Goal: Task Accomplishment & Management: Manage account settings

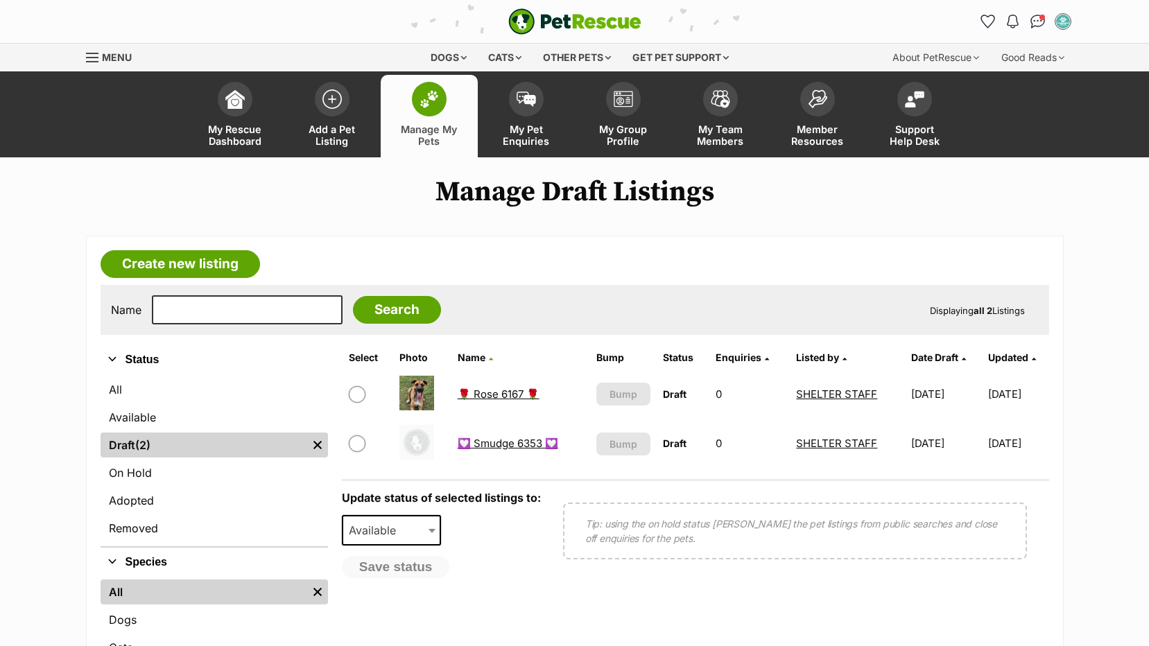
drag, startPoint x: 121, startPoint y: 502, endPoint x: 165, endPoint y: 433, distance: 82.0
click at [121, 502] on link "Adopted" at bounding box center [214, 500] width 227 height 25
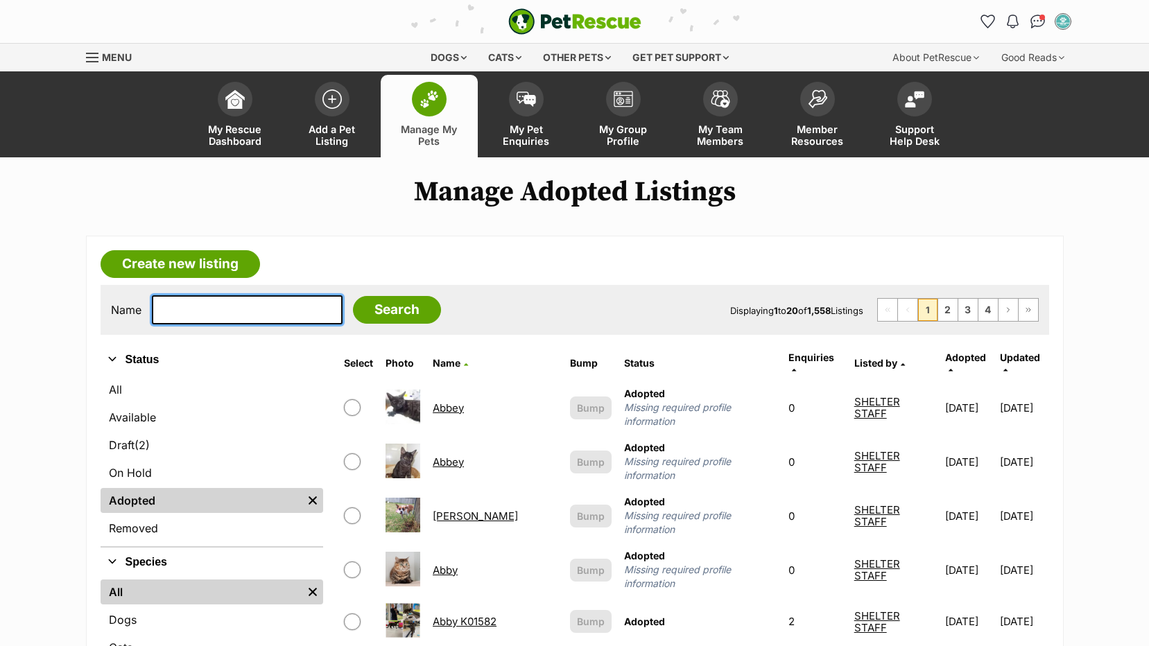
click at [279, 314] on input "text" at bounding box center [247, 309] width 191 height 29
type input "nova"
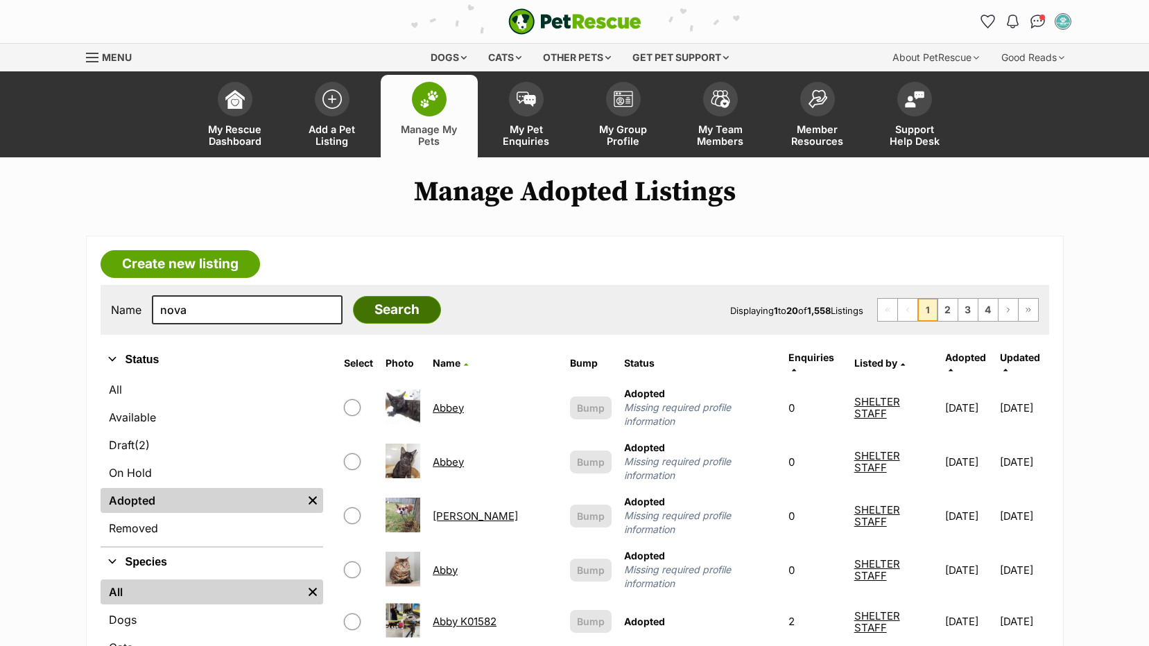
click at [353, 315] on input "Search" at bounding box center [397, 310] width 88 height 28
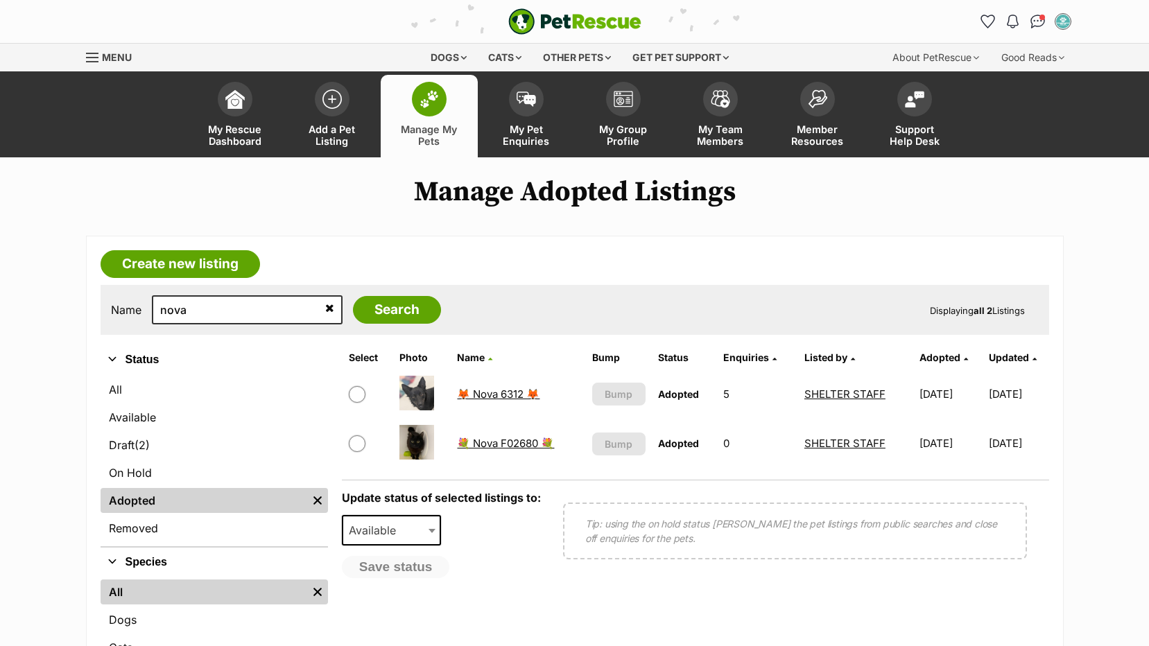
click at [494, 394] on link "🦊 Nova 6312 🦊" at bounding box center [498, 394] width 83 height 13
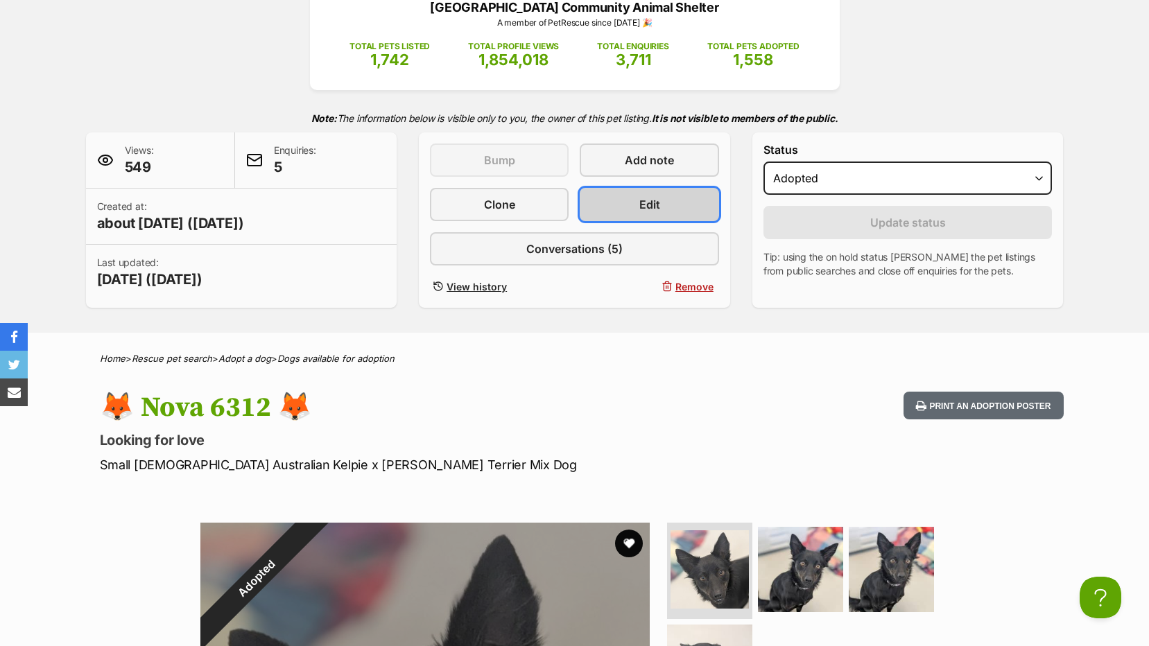
click at [628, 202] on link "Edit" at bounding box center [649, 204] width 139 height 33
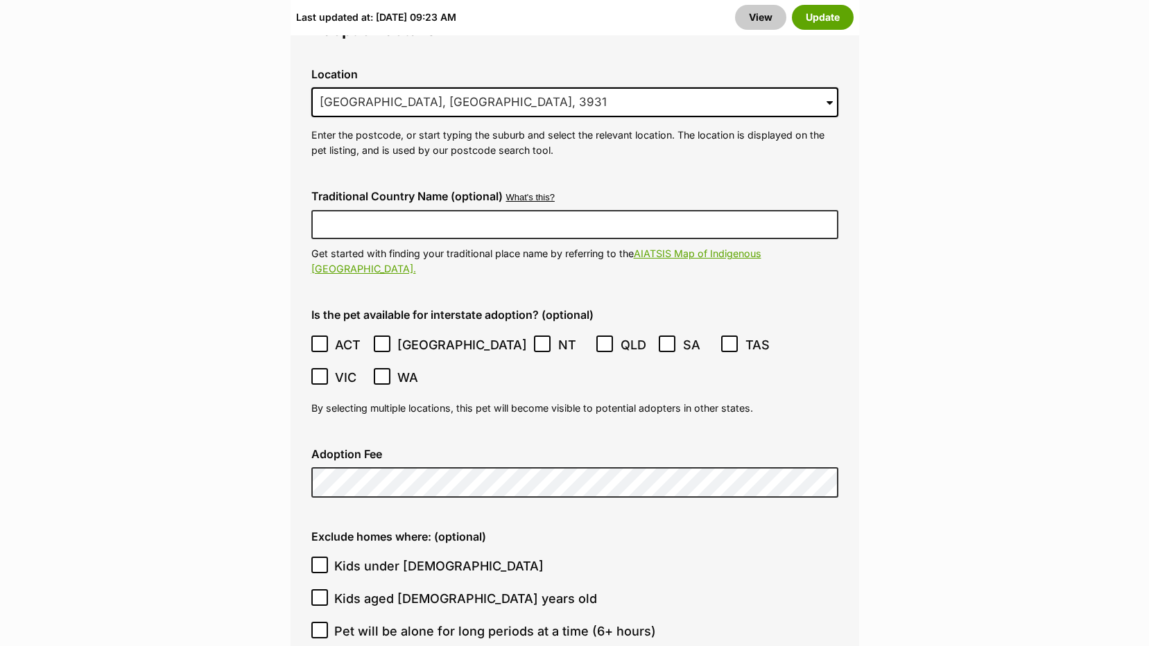
scroll to position [3675, 0]
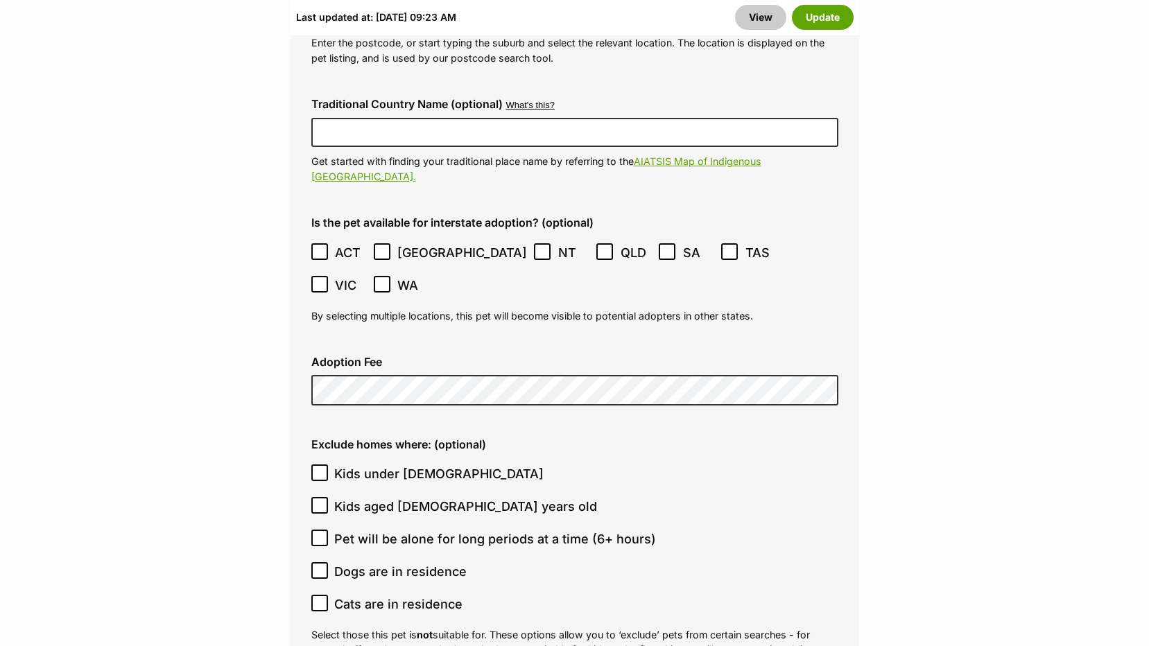
click at [321, 566] on icon at bounding box center [320, 571] width 10 height 10
click at [321, 562] on input "Dogs are in residence" at bounding box center [319, 570] width 17 height 17
checkbox input "true"
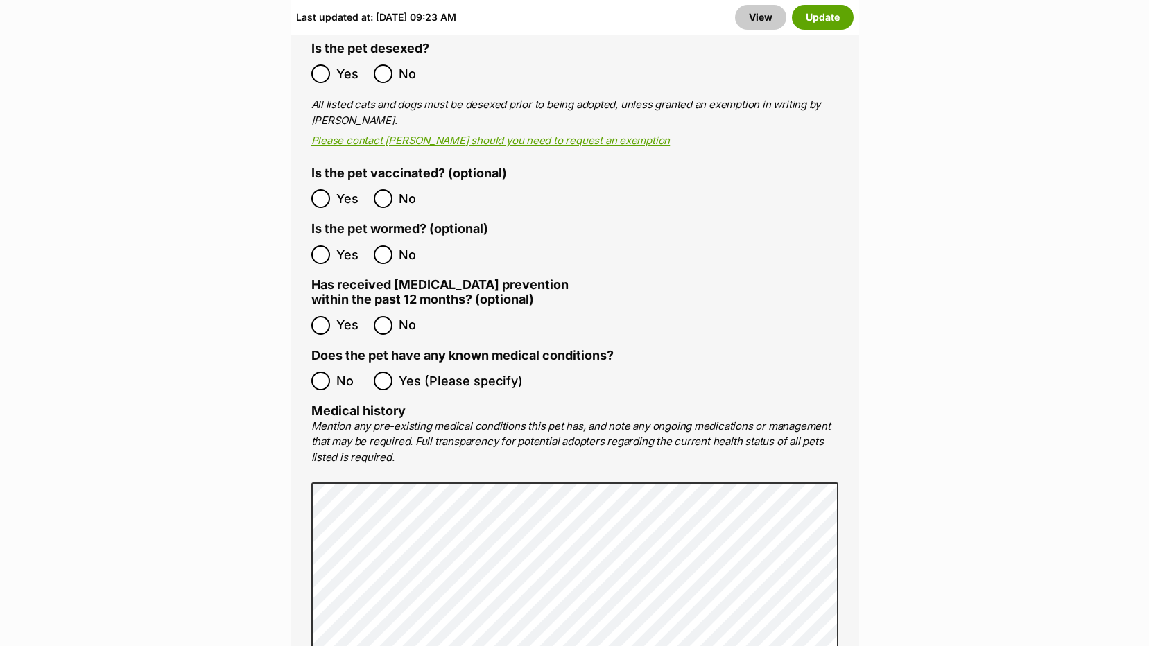
scroll to position [2705, 0]
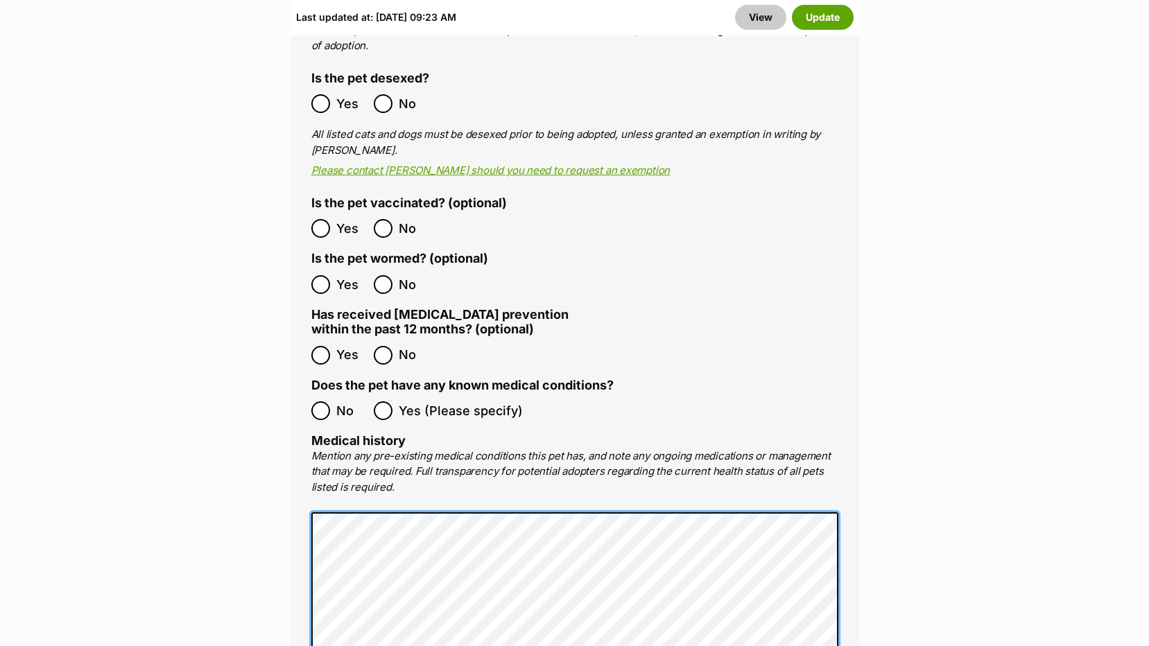
click at [175, 495] on main "Edit 🦊 Nova 6312 🦊 Add or edit photos Add up to 9 photos to show all the cute s…" at bounding box center [574, 547] width 1149 height 6150
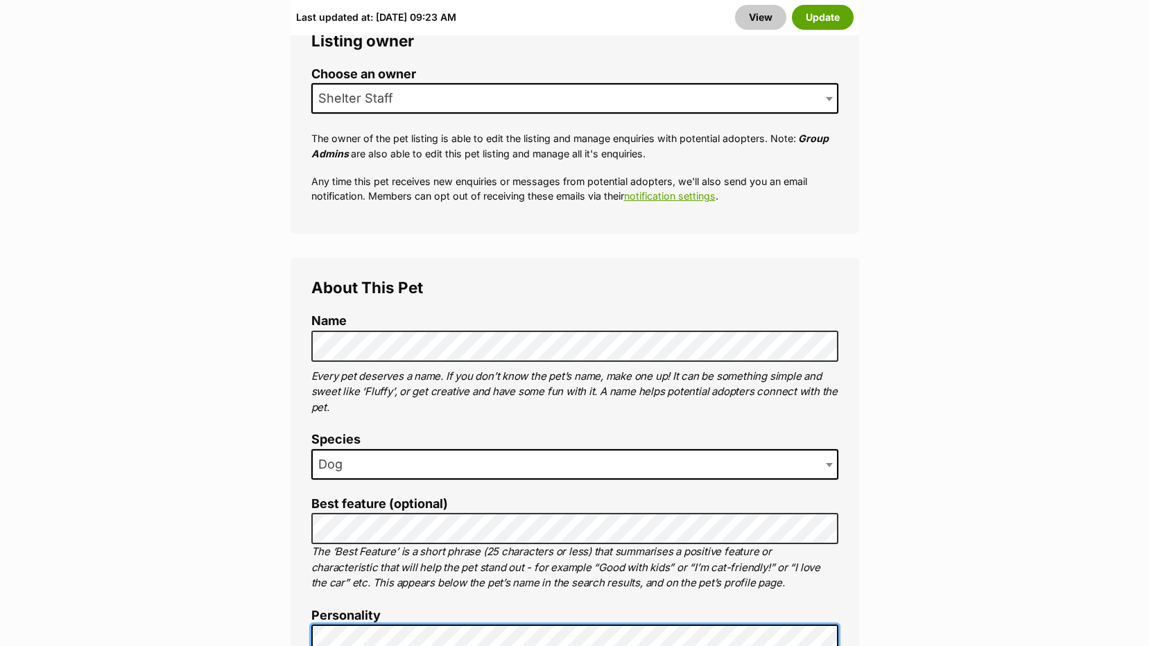
scroll to position [832, 0]
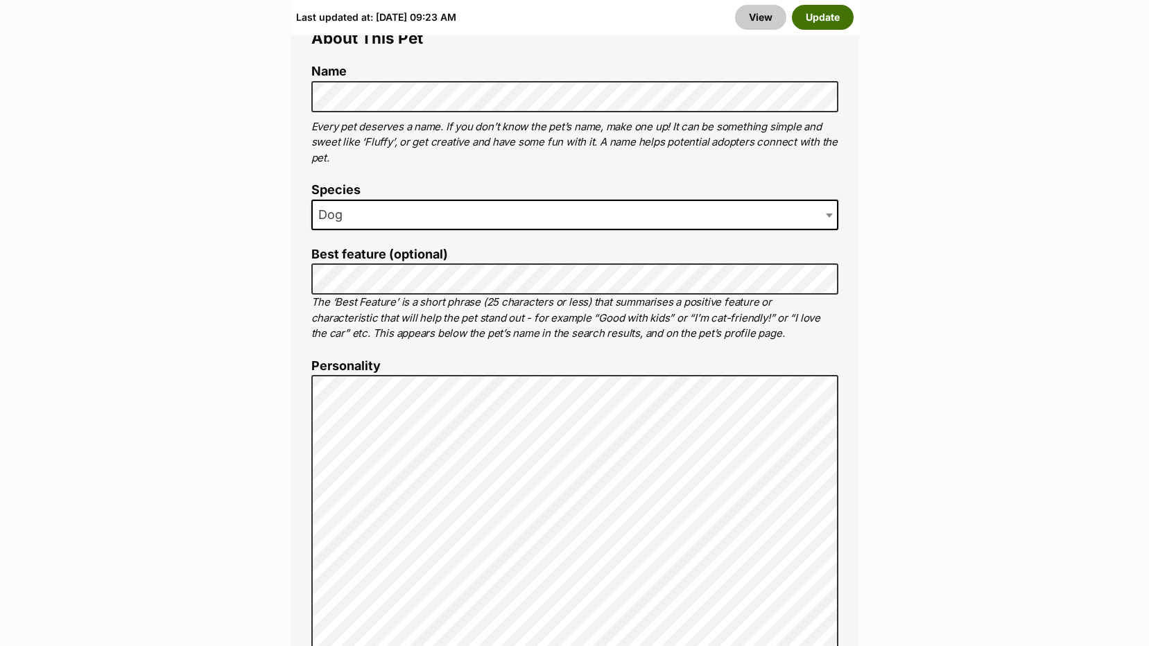
click at [825, 19] on button "Update" at bounding box center [823, 17] width 62 height 25
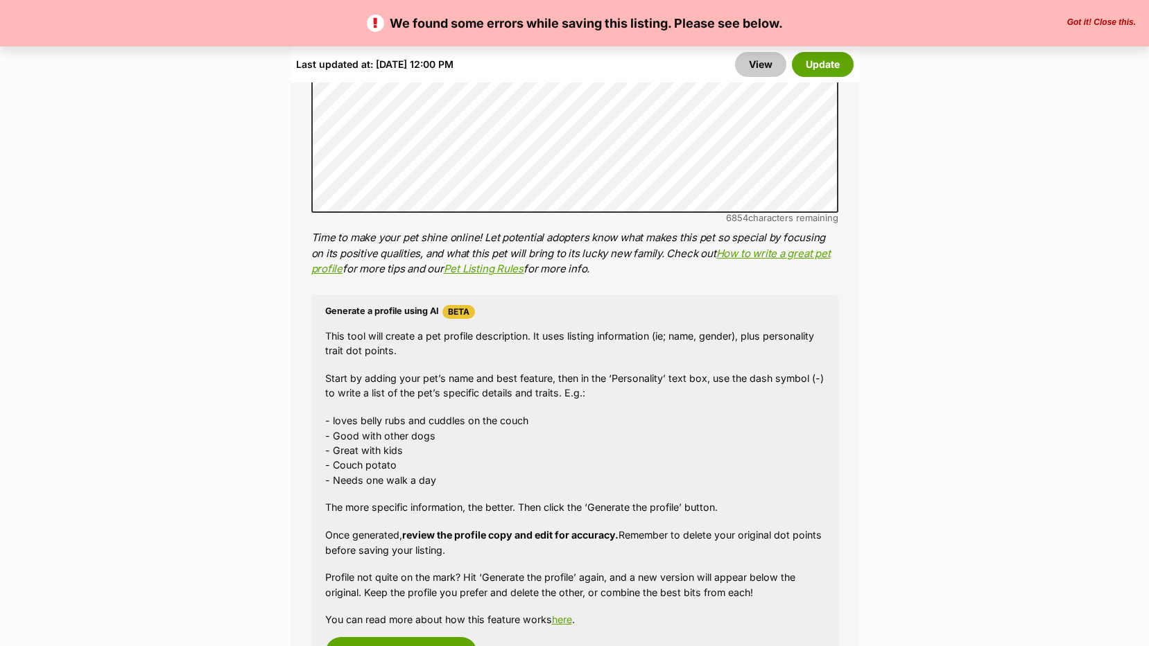
scroll to position [1110, 0]
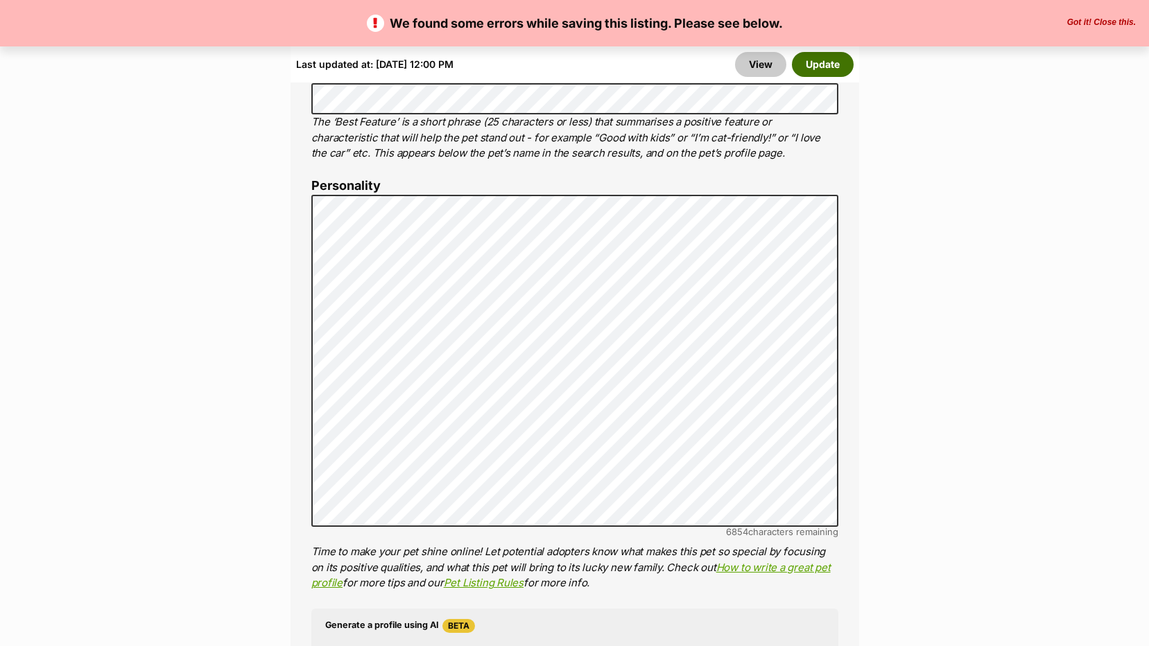
click at [831, 59] on button "Update" at bounding box center [823, 64] width 62 height 25
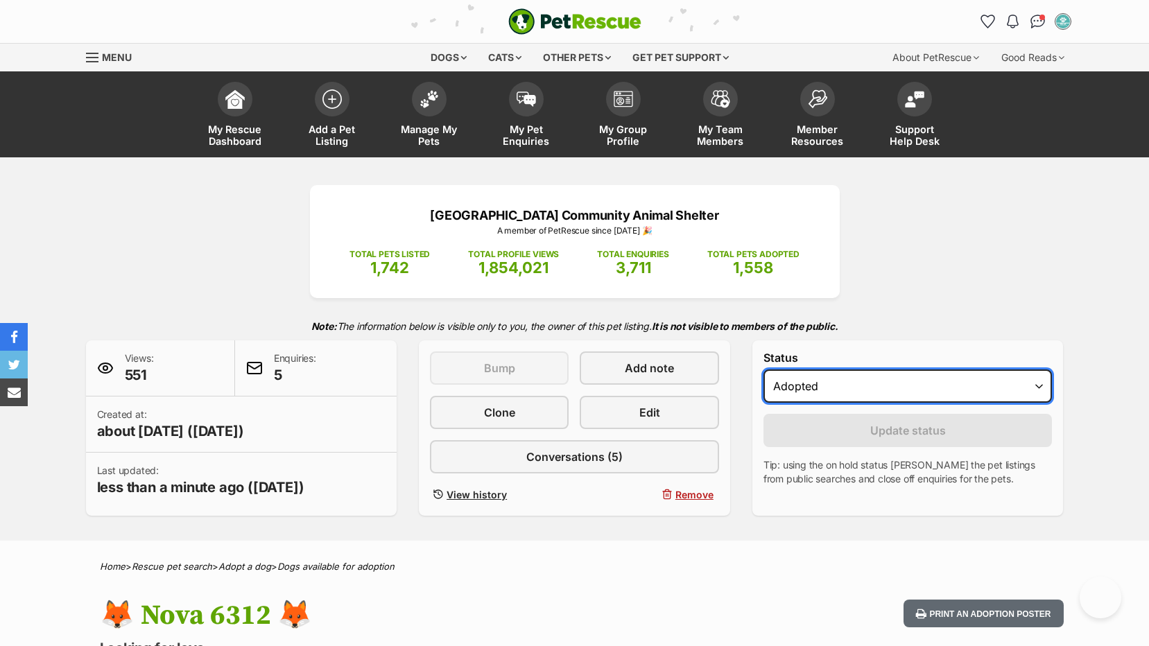
click at [1015, 384] on select "Draft - not available as listing has enquires Available On hold Adopted" at bounding box center [908, 386] width 289 height 33
click at [764, 370] on select "Draft - not available as listing has enquires Available On hold Adopted" at bounding box center [908, 386] width 289 height 33
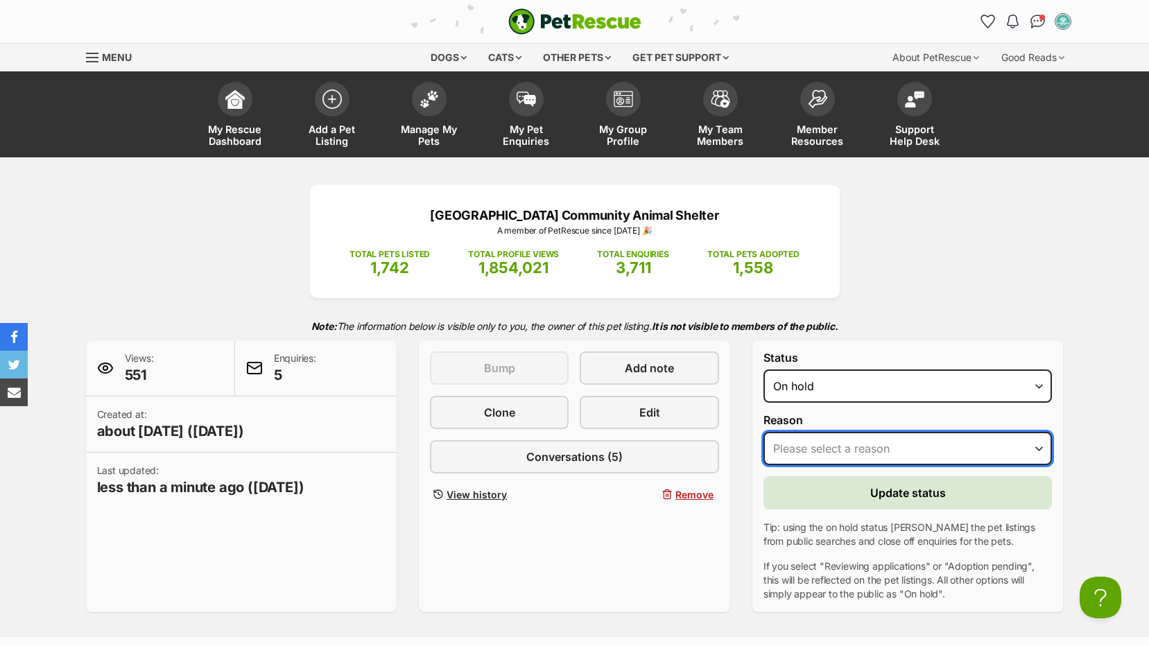
click at [856, 451] on select "Please select a reason Medical reasons Reviewing applications Adoption pending …" at bounding box center [908, 448] width 289 height 33
click at [858, 445] on select "Please select a reason Medical reasons Reviewing applications Adoption pending …" at bounding box center [908, 448] width 289 height 33
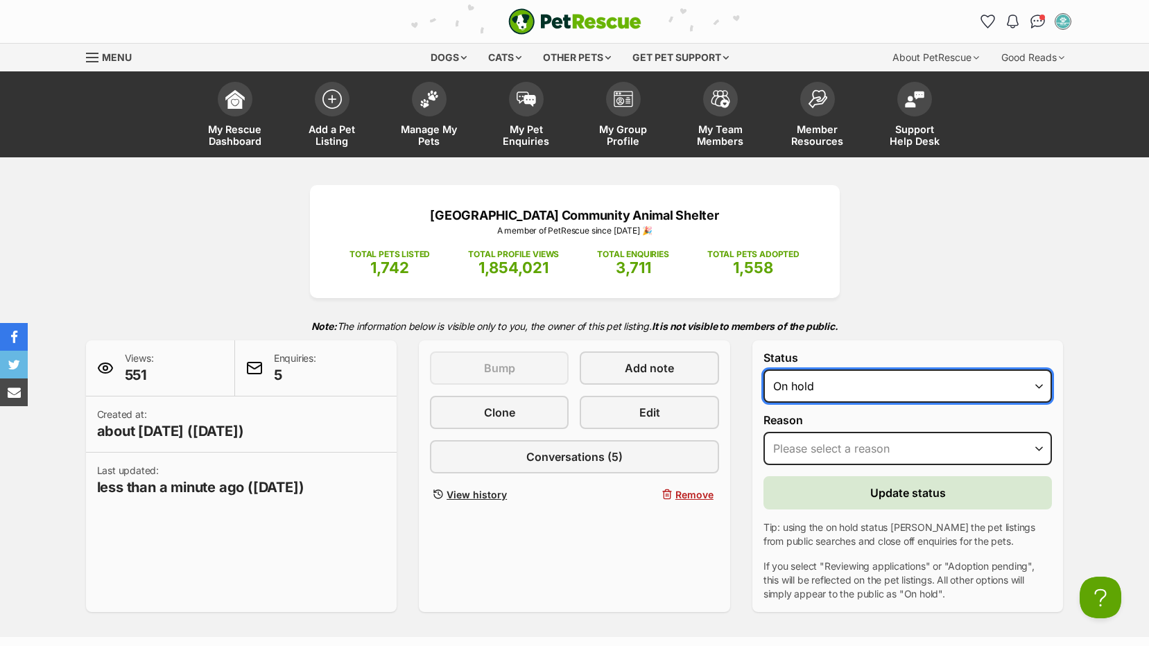
click at [951, 379] on select "Draft - not available as listing has enquires Available On hold Adopted" at bounding box center [908, 386] width 289 height 33
select select "active"
click at [764, 370] on select "Draft - not available as listing has enquires Available On hold Adopted" at bounding box center [908, 386] width 289 height 33
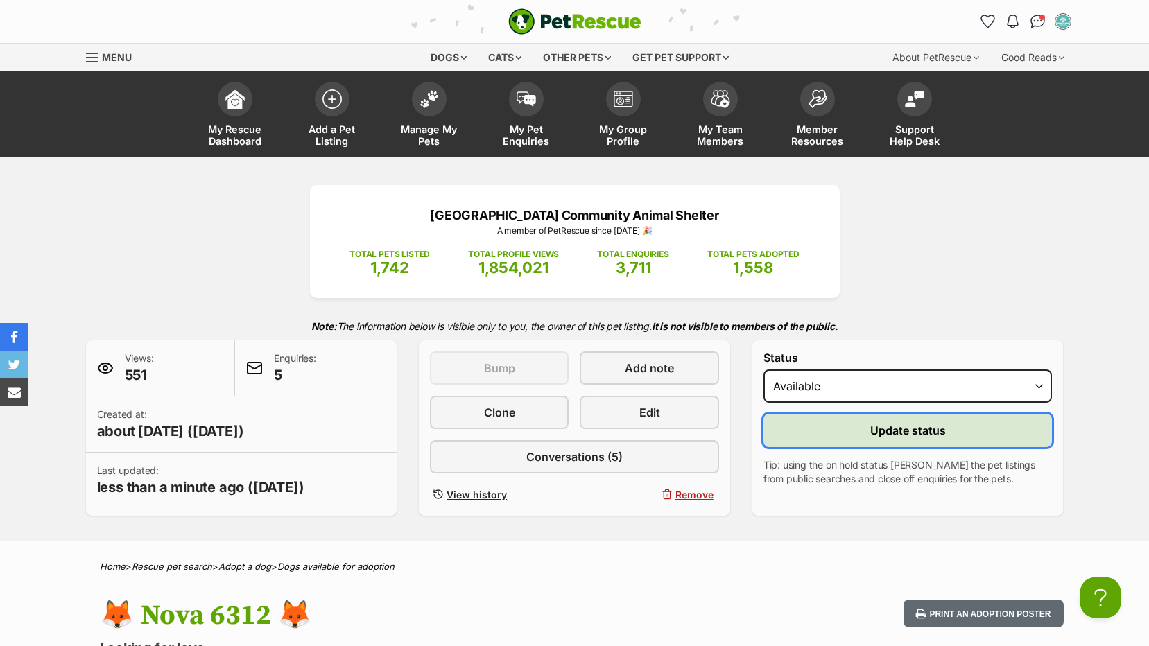
click at [864, 433] on button "Update status" at bounding box center [908, 430] width 289 height 33
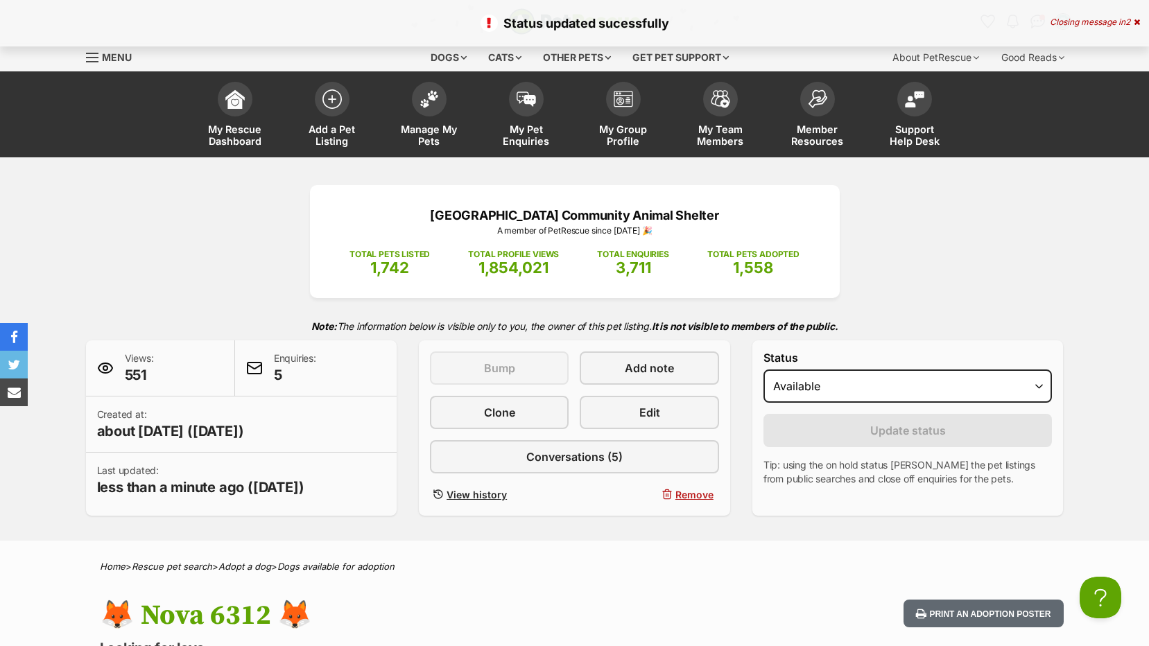
drag, startPoint x: 949, startPoint y: 604, endPoint x: 758, endPoint y: 503, distance: 215.6
click at [950, 603] on button "Print an adoption poster" at bounding box center [983, 614] width 159 height 28
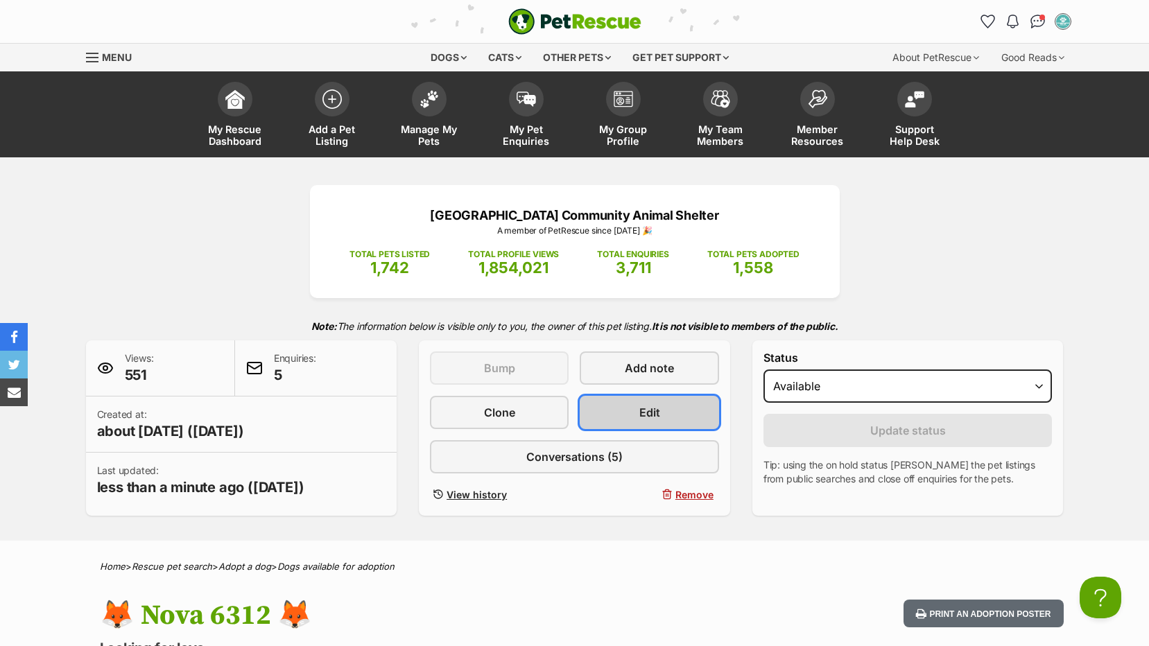
click at [644, 411] on span "Edit" at bounding box center [649, 412] width 21 height 17
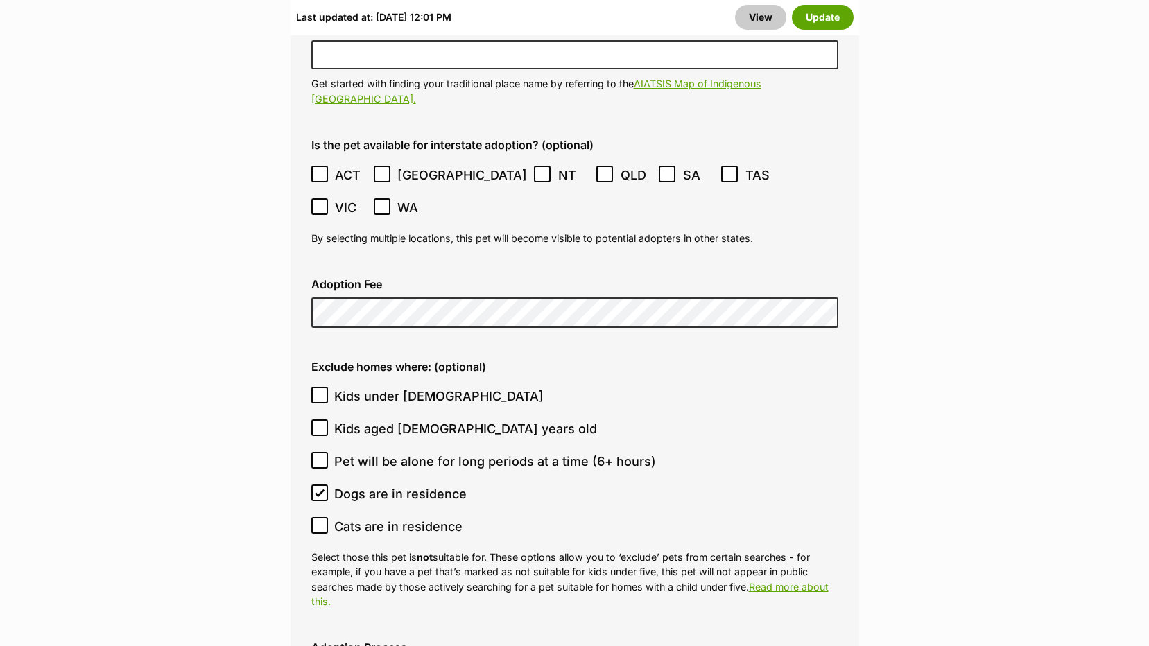
scroll to position [3953, 0]
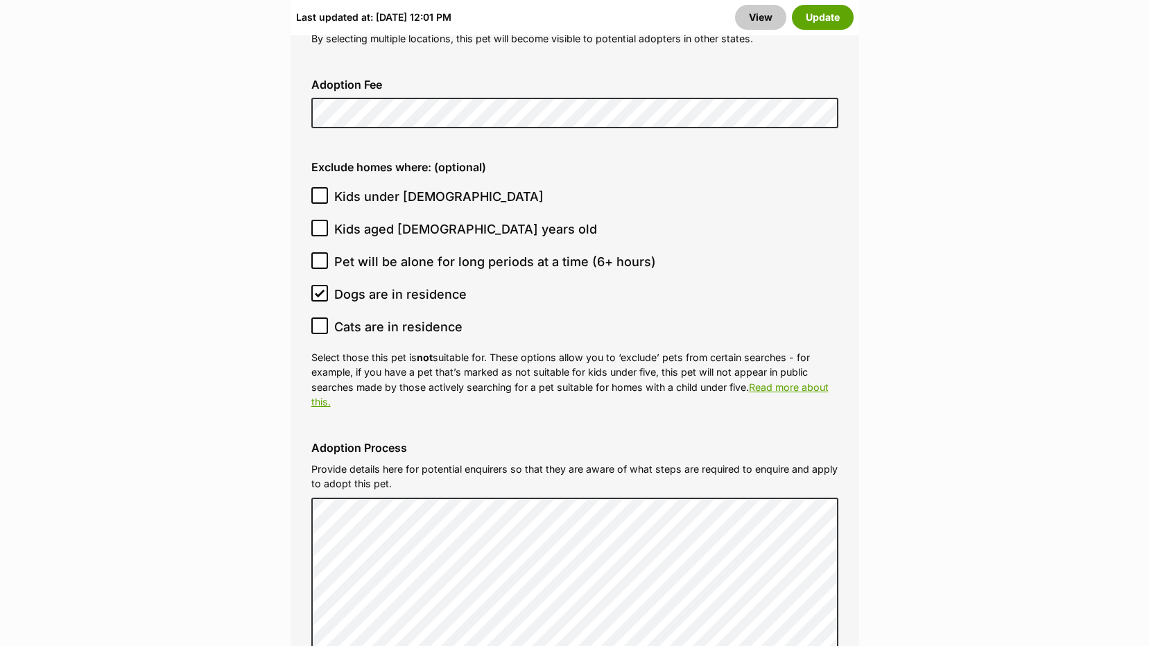
click at [317, 191] on icon at bounding box center [320, 196] width 10 height 10
click at [317, 187] on input "Kids under 5 years old" at bounding box center [319, 195] width 17 height 17
checkbox input "true"
click at [318, 223] on icon at bounding box center [320, 228] width 10 height 10
click at [318, 220] on input "Kids aged 6-12 years old" at bounding box center [319, 228] width 17 height 17
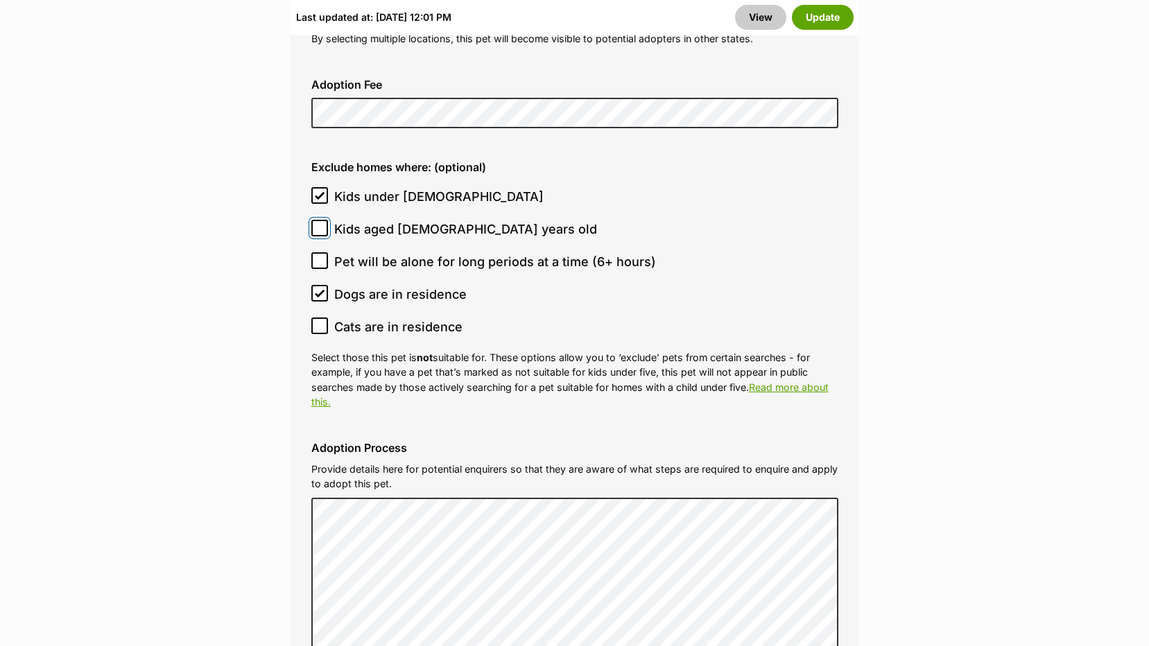
checkbox input "true"
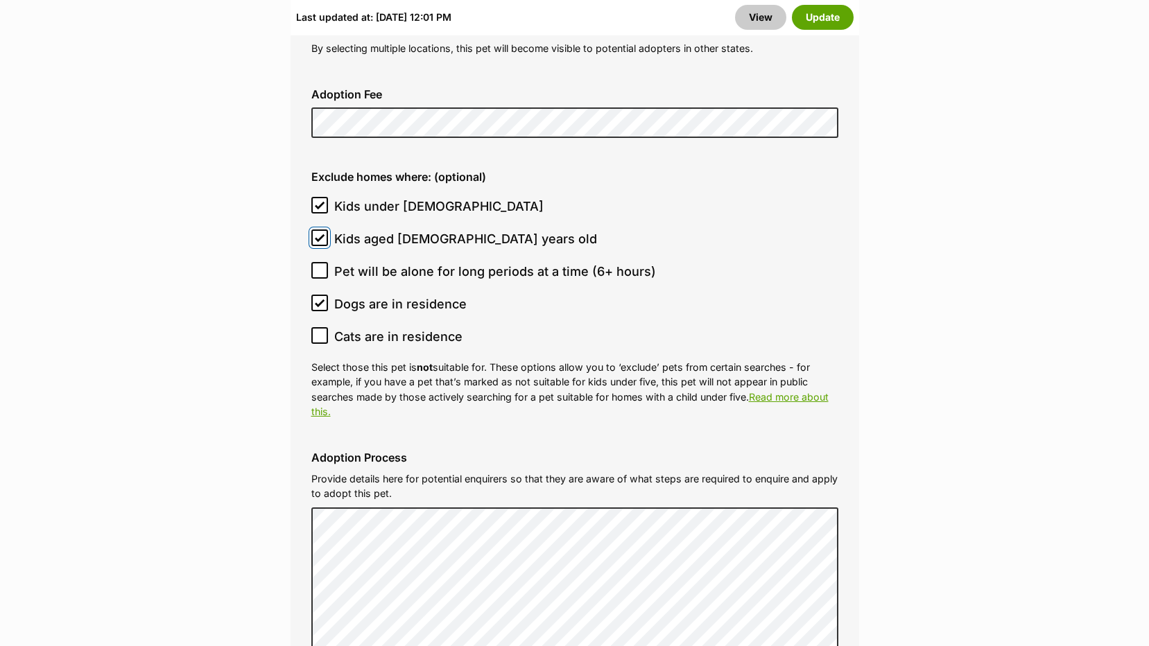
scroll to position [3606, 0]
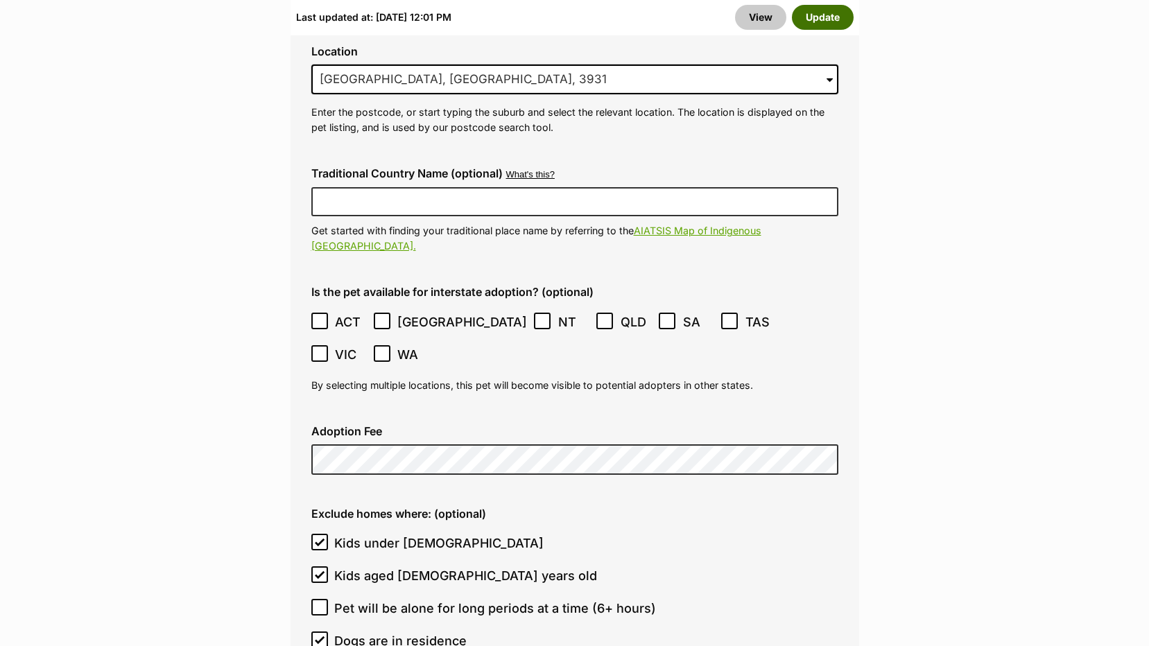
drag, startPoint x: 827, startPoint y: 11, endPoint x: 822, endPoint y: 16, distance: 7.4
click at [827, 12] on button "Update" at bounding box center [823, 17] width 62 height 25
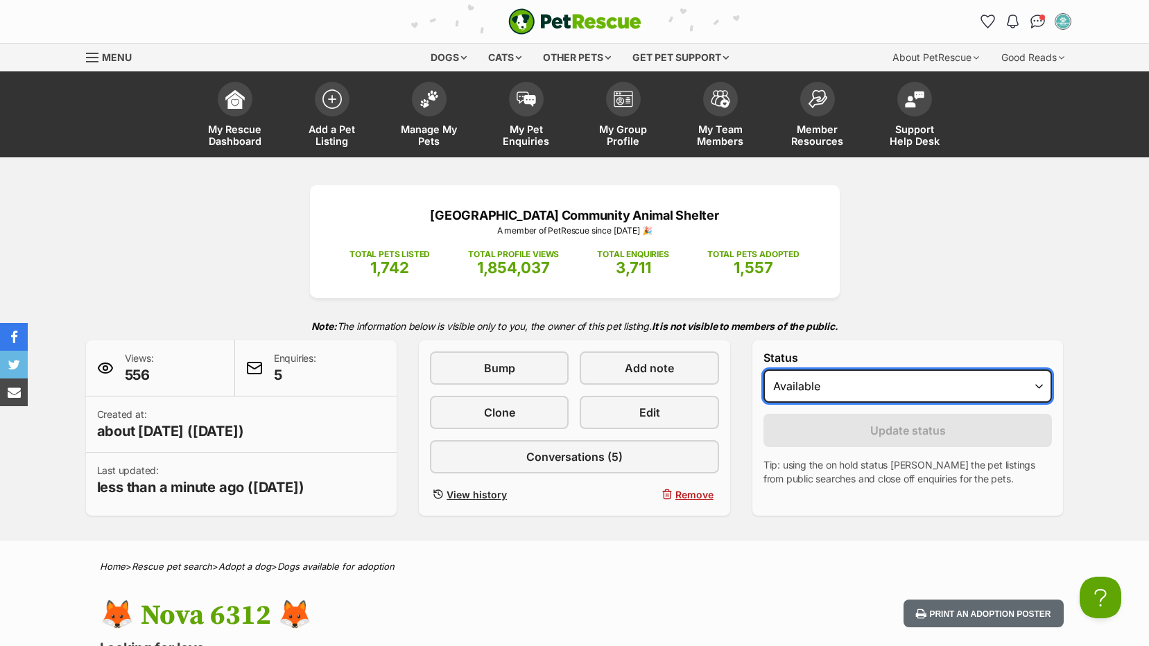
click at [1026, 390] on select "Draft - not available as listing has enquires Available On hold Adopted" at bounding box center [908, 386] width 289 height 33
select select "on_hold"
click at [764, 370] on select "Draft - not available as listing has enquires Available On hold Adopted" at bounding box center [908, 386] width 289 height 33
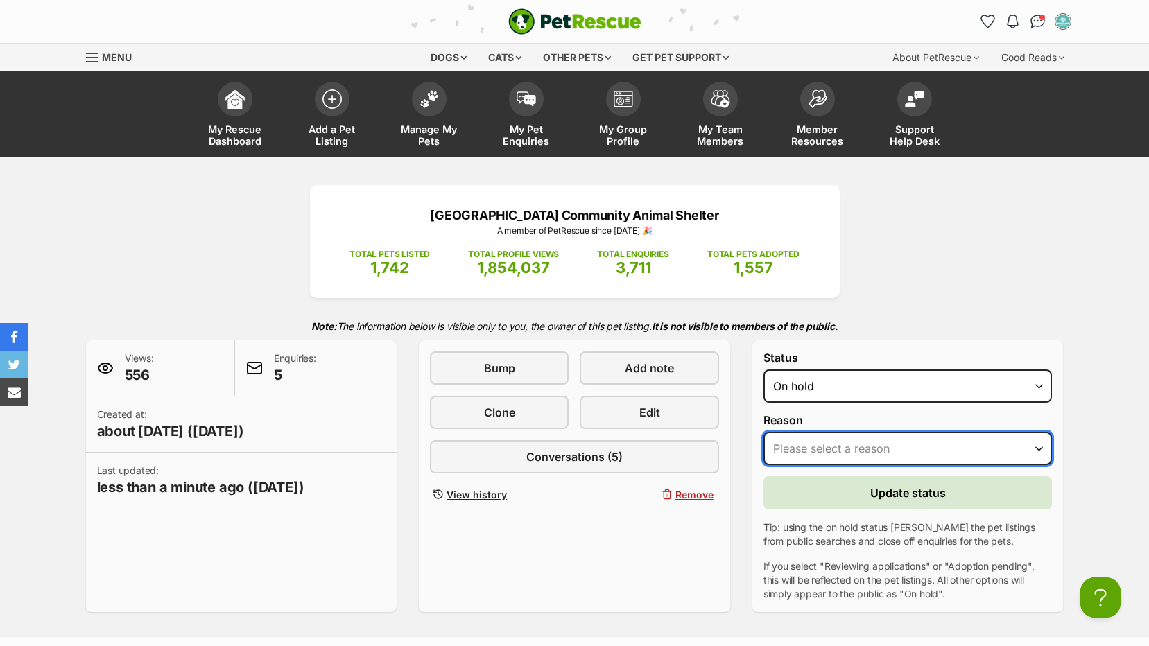
click at [873, 457] on select "Please select a reason Medical reasons Reviewing applications Adoption pending …" at bounding box center [908, 448] width 289 height 33
select select "other"
click at [764, 432] on select "Please select a reason Medical reasons Reviewing applications Adoption pending …" at bounding box center [908, 448] width 289 height 33
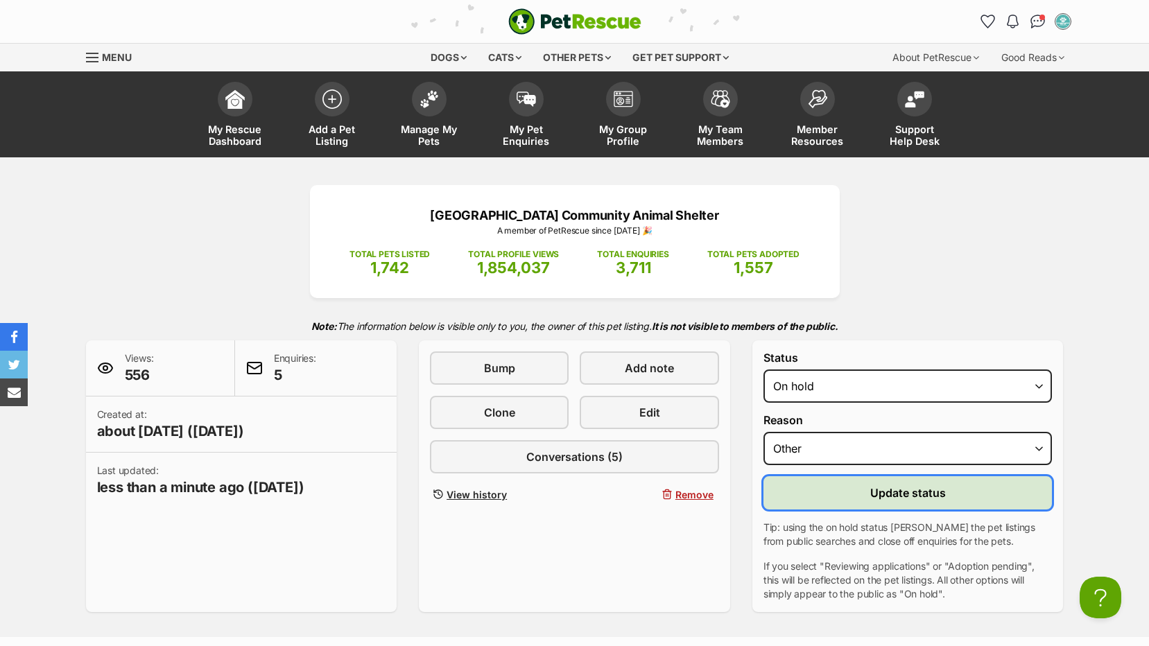
click at [832, 494] on button "Update status" at bounding box center [908, 492] width 289 height 33
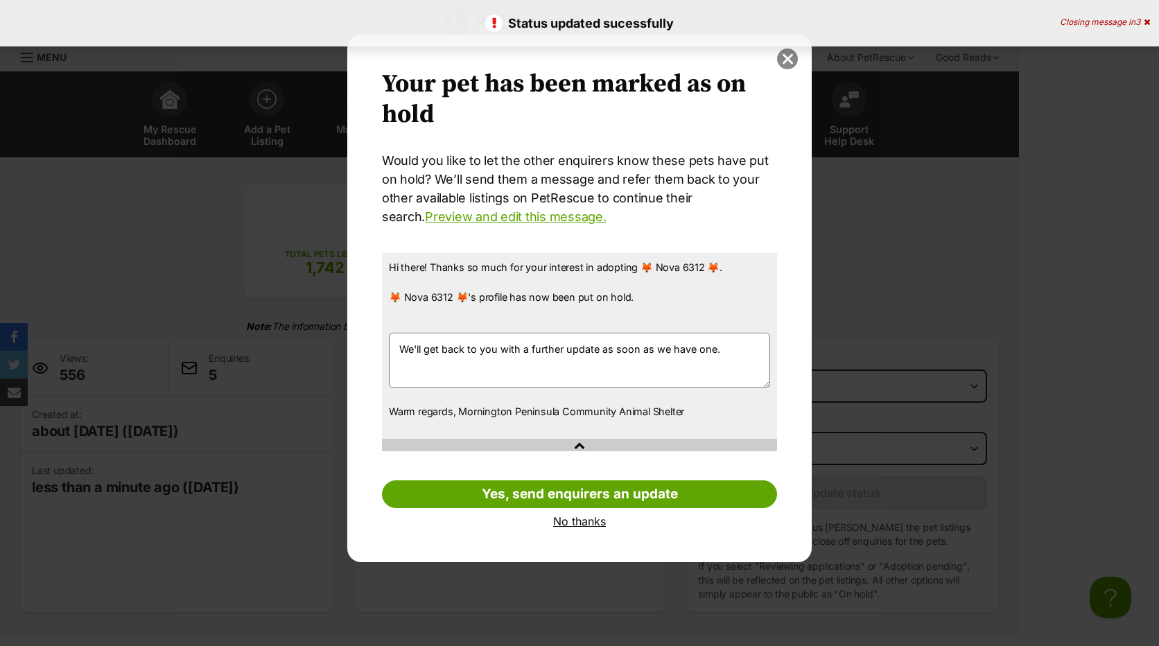
click at [790, 58] on button "close" at bounding box center [787, 59] width 21 height 21
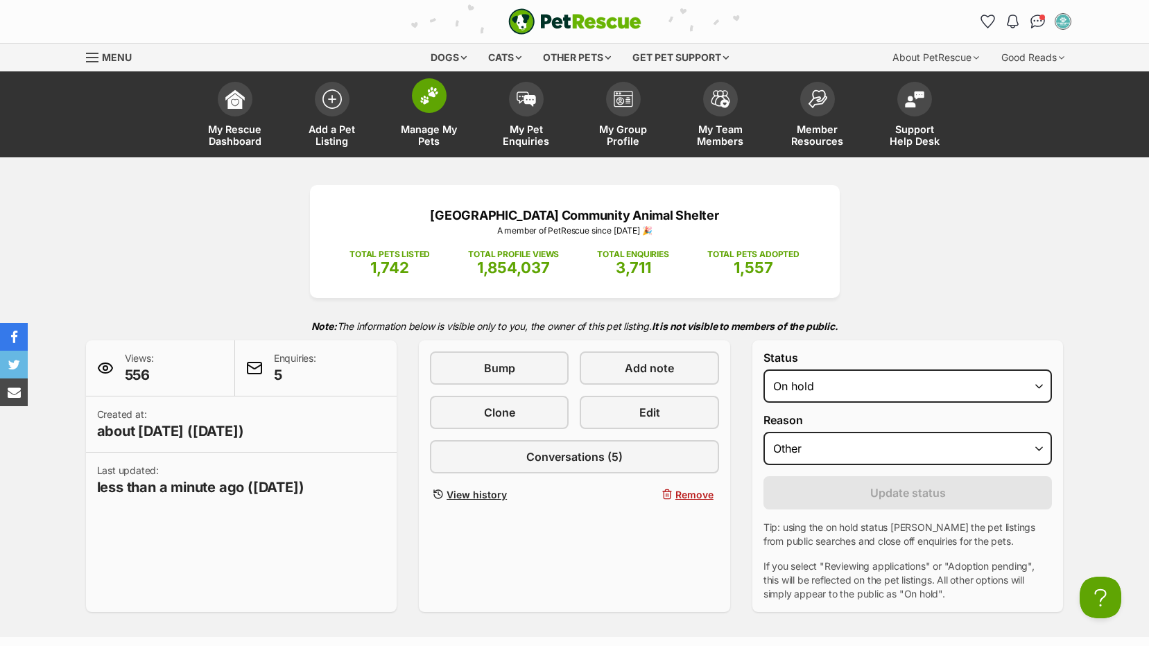
click at [424, 137] on span "Manage My Pets" at bounding box center [429, 135] width 62 height 24
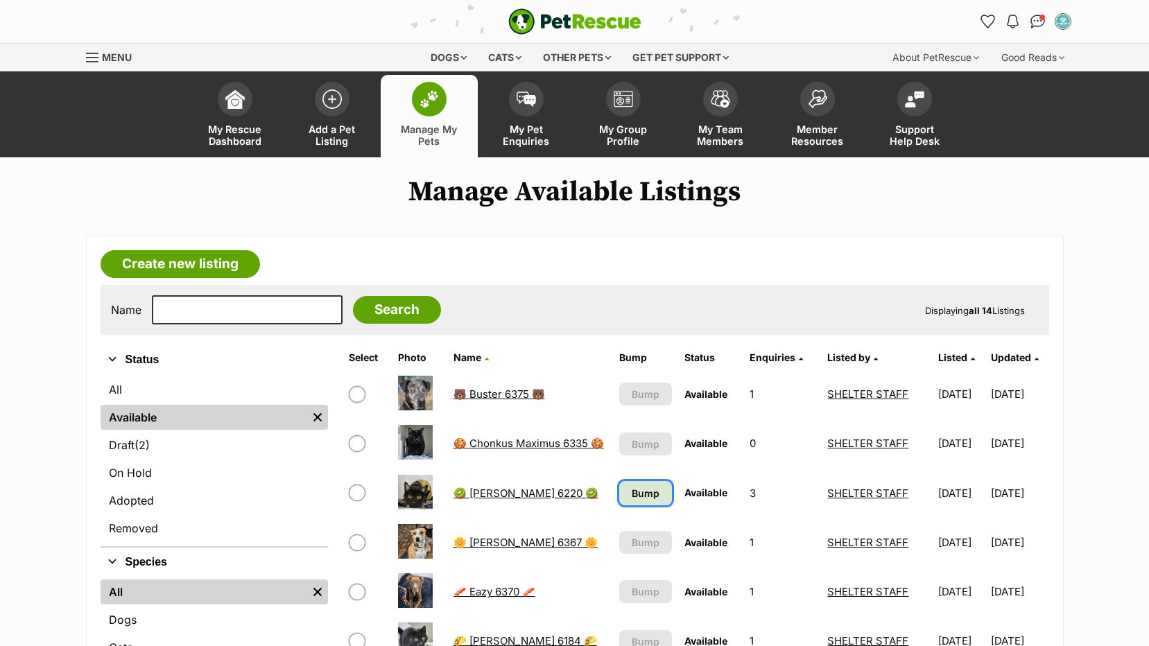
click at [646, 498] on link "Bump" at bounding box center [645, 493] width 53 height 24
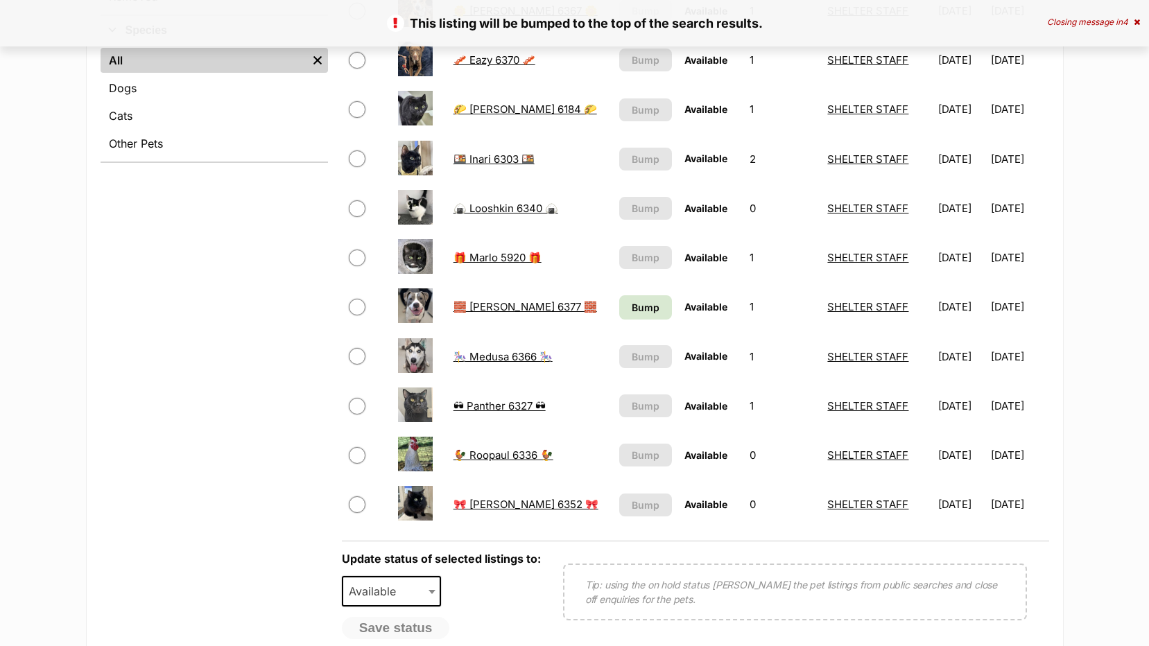
scroll to position [555, 0]
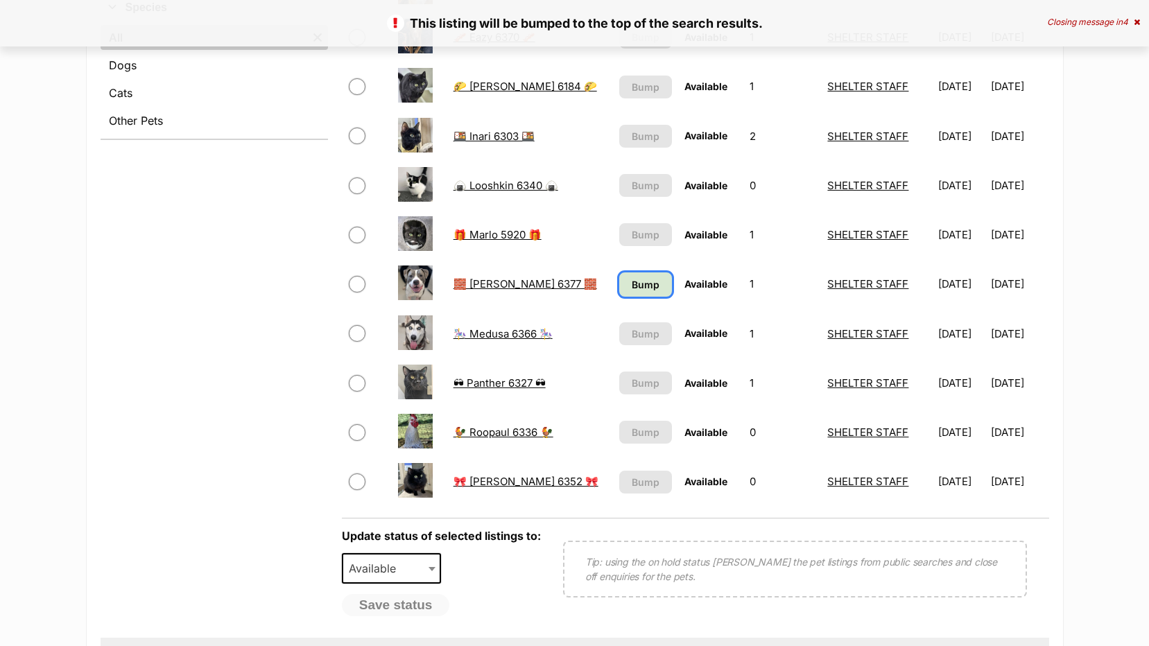
click at [632, 284] on span "Bump" at bounding box center [646, 284] width 28 height 15
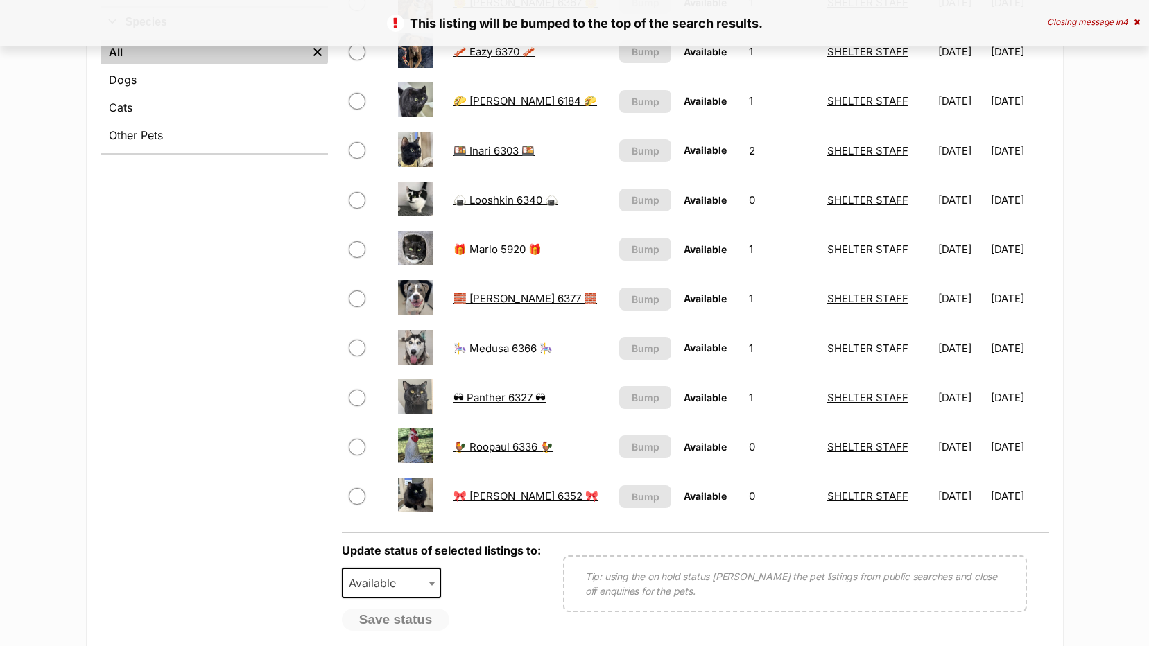
scroll to position [763, 0]
